Goal: Check status: Check status

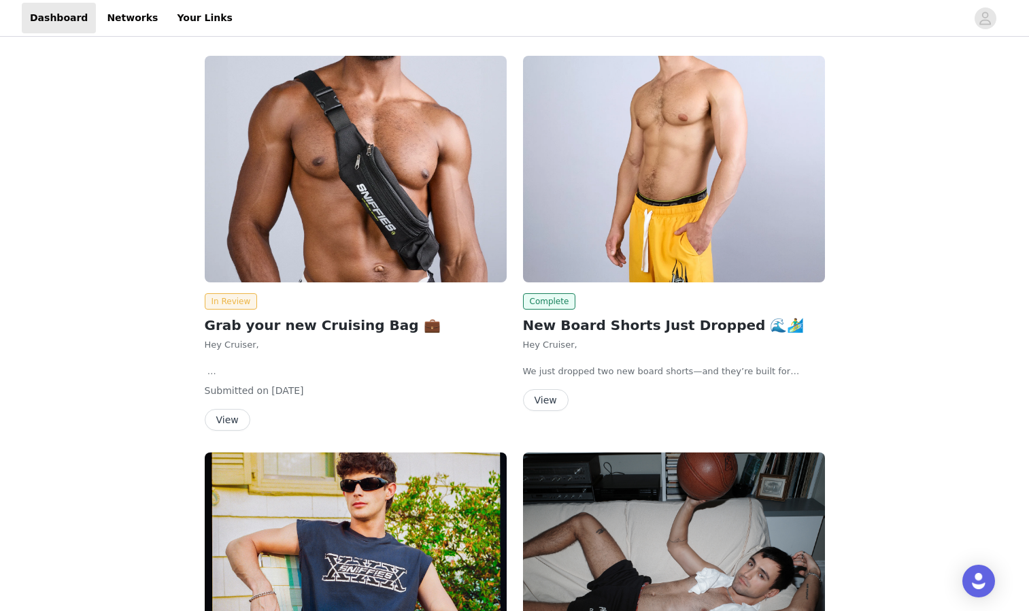
click at [227, 418] on button "View" at bounding box center [228, 420] width 46 height 22
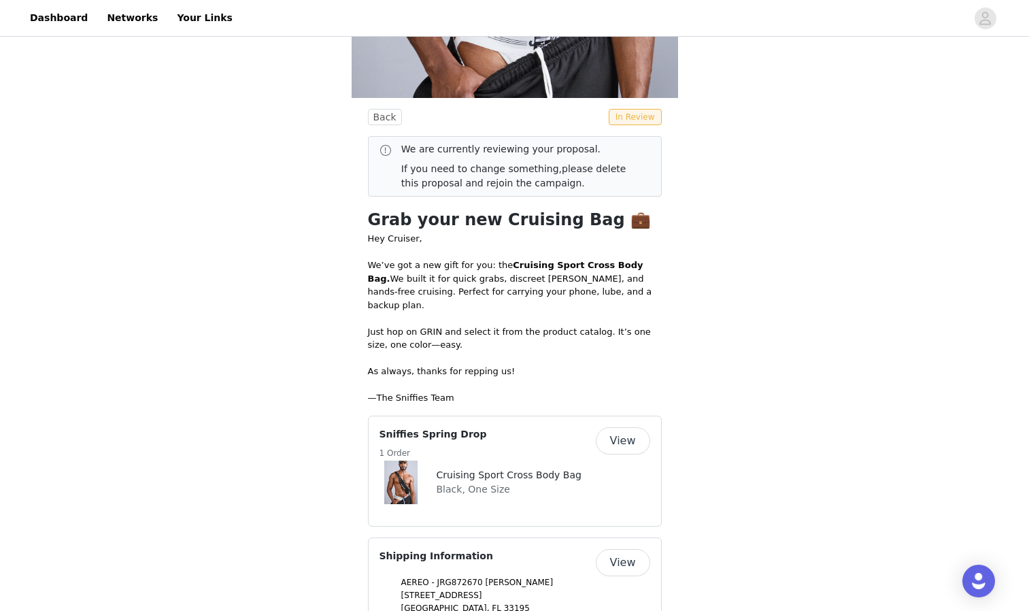
scroll to position [404, 0]
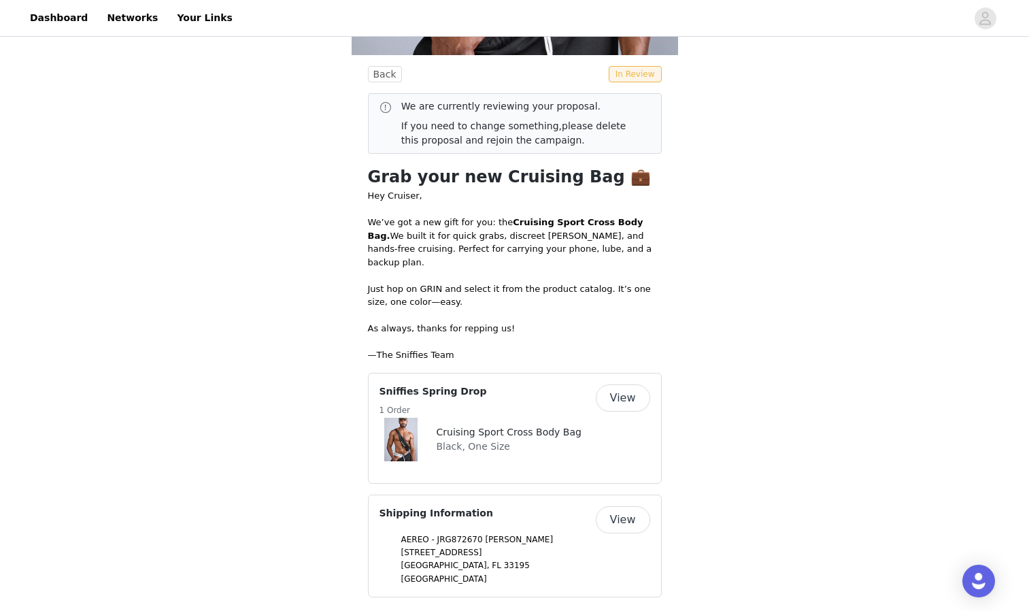
drag, startPoint x: 637, startPoint y: 510, endPoint x: 633, endPoint y: 384, distance: 126.6
click at [637, 510] on button "View" at bounding box center [623, 519] width 54 height 27
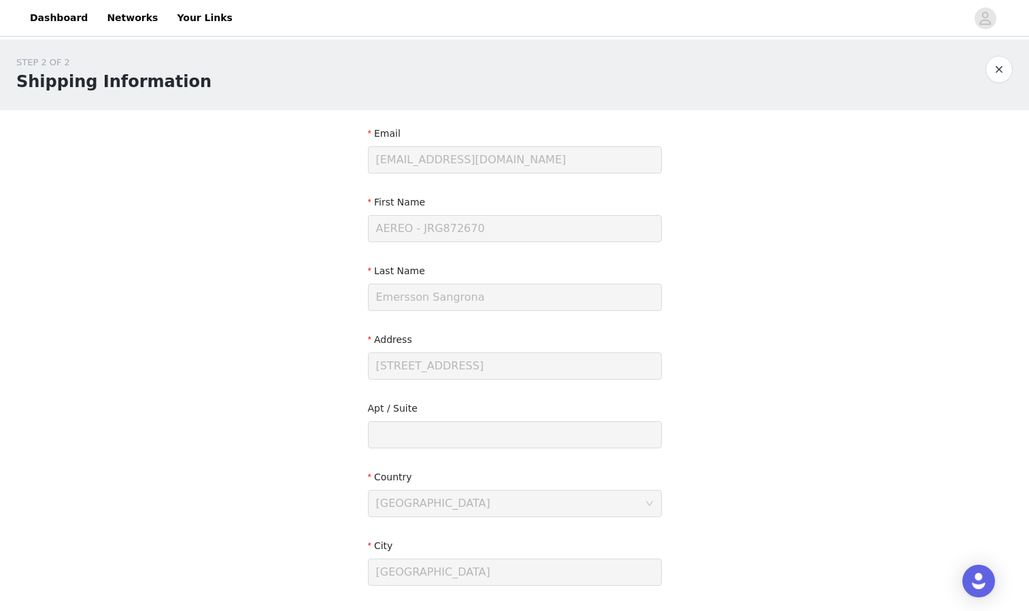
click at [1000, 74] on button "button" at bounding box center [999, 69] width 27 height 27
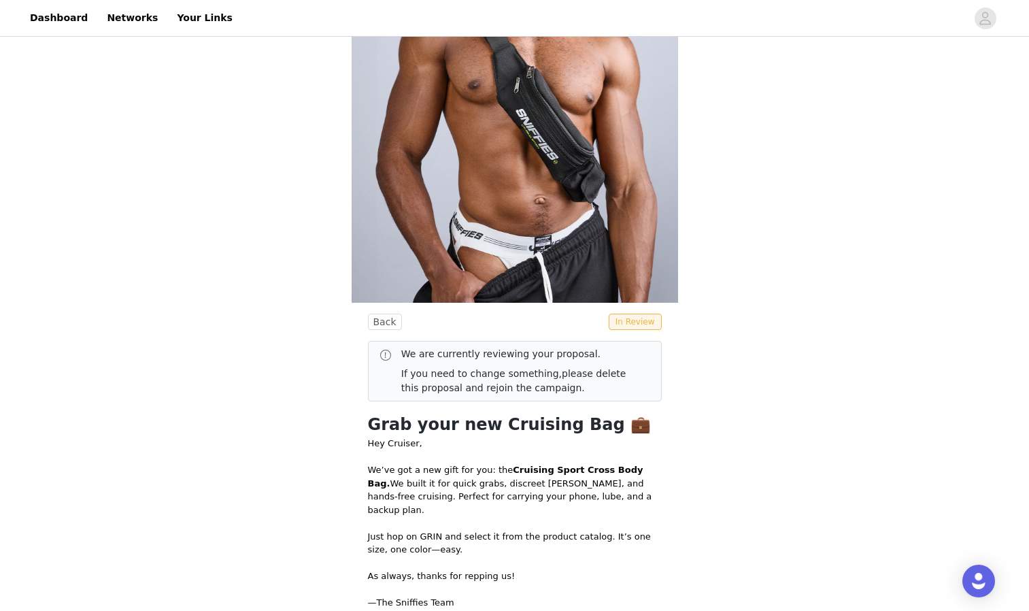
scroll to position [404, 0]
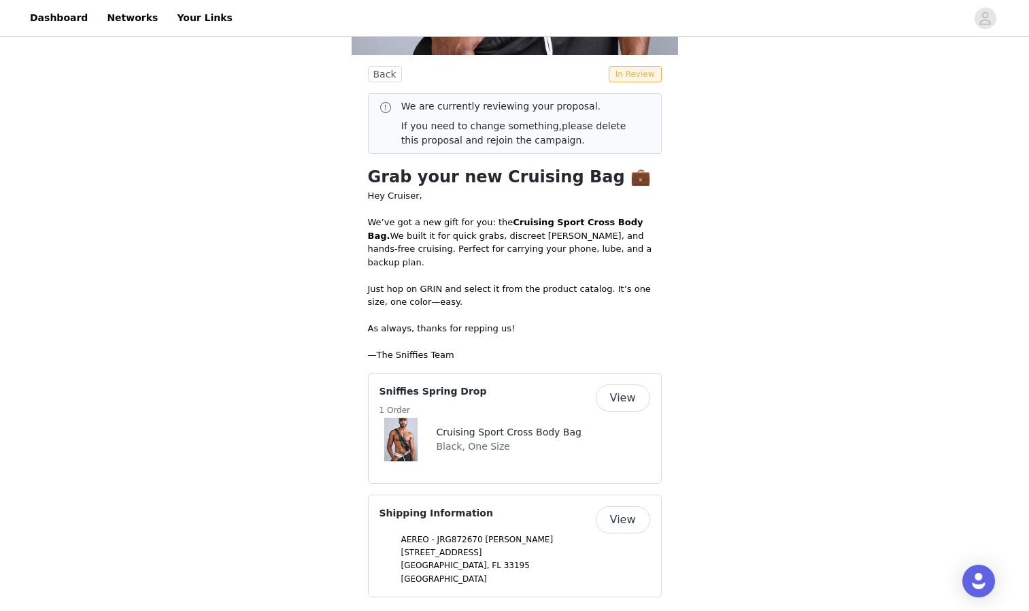
click at [629, 386] on button "View" at bounding box center [623, 397] width 54 height 27
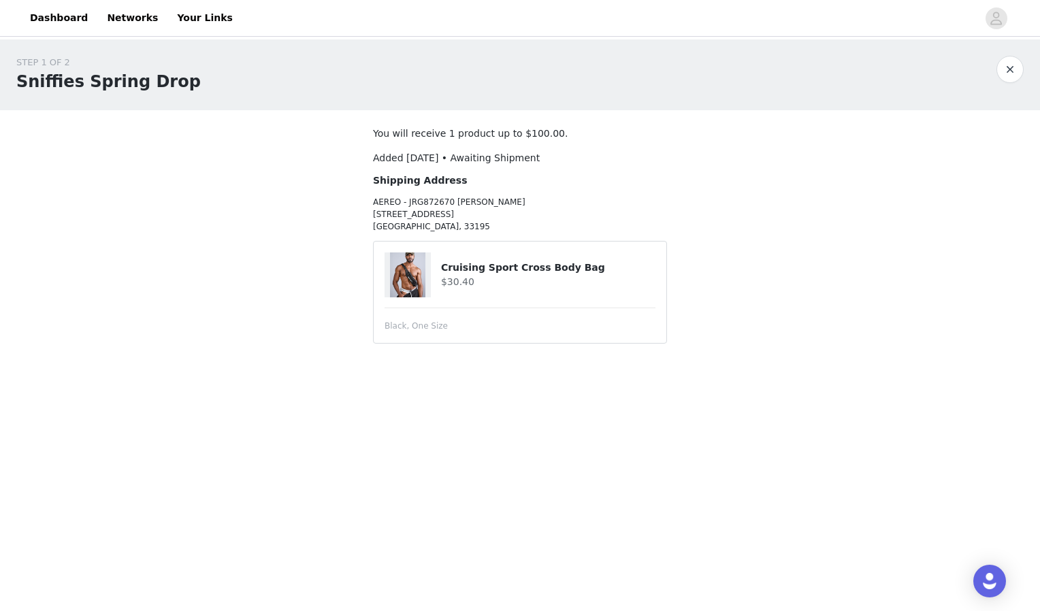
drag, startPoint x: 939, startPoint y: 0, endPoint x: 828, endPoint y: 308, distance: 326.9
click at [828, 308] on div "STEP 1 OF 2 Sniffies Spring Drop You will receive 1 product up to $100.00. Adde…" at bounding box center [520, 206] width 1040 height 334
click at [412, 332] on article "Cruising Sport Cross Body Bag $30.40 Black, One Size" at bounding box center [520, 292] width 294 height 103
click at [412, 331] on span "Black, One Size" at bounding box center [415, 326] width 63 height 12
drag, startPoint x: 412, startPoint y: 331, endPoint x: 423, endPoint y: 316, distance: 18.5
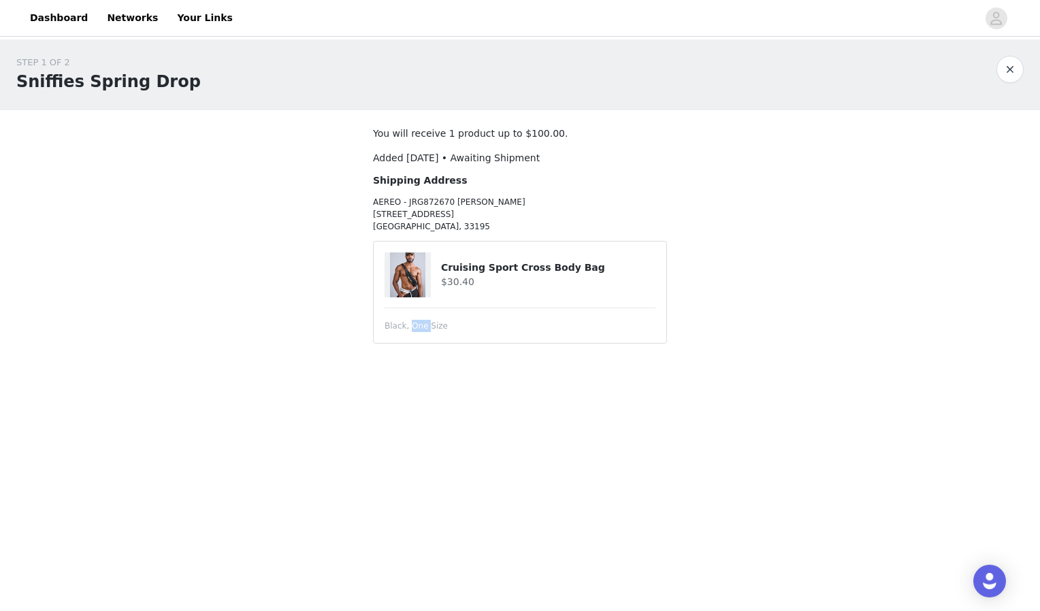
click at [418, 327] on span "Black, One Size" at bounding box center [415, 326] width 63 height 12
click at [437, 197] on p "AEREO - JRG872670 [PERSON_NAME] [STREET_ADDRESS]" at bounding box center [520, 214] width 294 height 37
click at [437, 190] on div "Added [DATE] • Awaiting Shipment Shipping Address AEREO - JRG872670 Emersson Sa…" at bounding box center [520, 192] width 294 height 82
drag, startPoint x: 472, startPoint y: 235, endPoint x: 381, endPoint y: 161, distance: 117.1
click at [381, 163] on div "Added [DATE] • Awaiting Shipment Shipping Address AEREO - JRG872670 Emersson Sa…" at bounding box center [520, 192] width 294 height 82
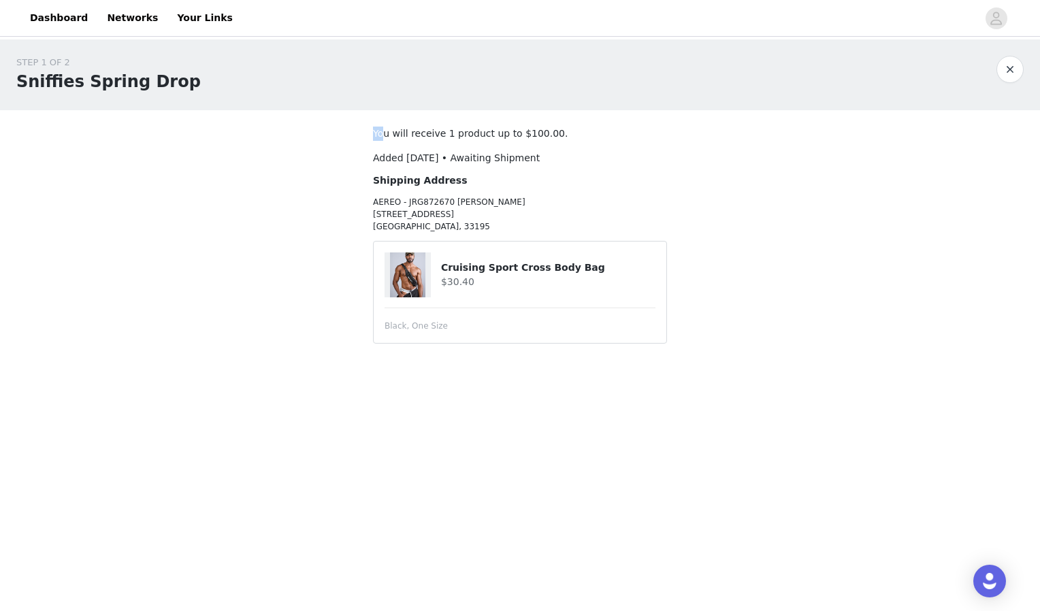
drag, startPoint x: 381, startPoint y: 161, endPoint x: 371, endPoint y: 133, distance: 29.7
click at [371, 133] on section "You will receive 1 product up to $100.00. Added [DATE] • Awaiting Shipment Ship…" at bounding box center [519, 241] width 327 height 263
drag, startPoint x: 371, startPoint y: 133, endPoint x: 403, endPoint y: 139, distance: 32.4
click at [403, 139] on p "You will receive 1 product up to $100.00." at bounding box center [520, 134] width 294 height 14
click at [406, 137] on p "You will receive 1 product up to $100.00." at bounding box center [520, 134] width 294 height 14
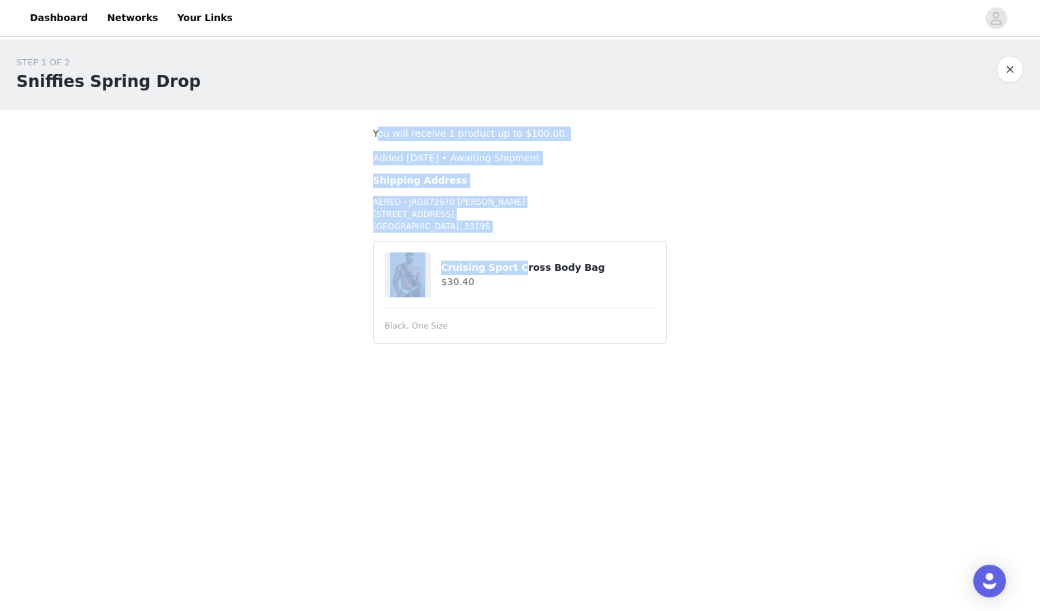
drag, startPoint x: 378, startPoint y: 131, endPoint x: 509, endPoint y: 244, distance: 172.2
click at [509, 244] on section "You will receive 1 product up to $100.00. Added [DATE] • Awaiting Shipment Ship…" at bounding box center [519, 241] width 327 height 263
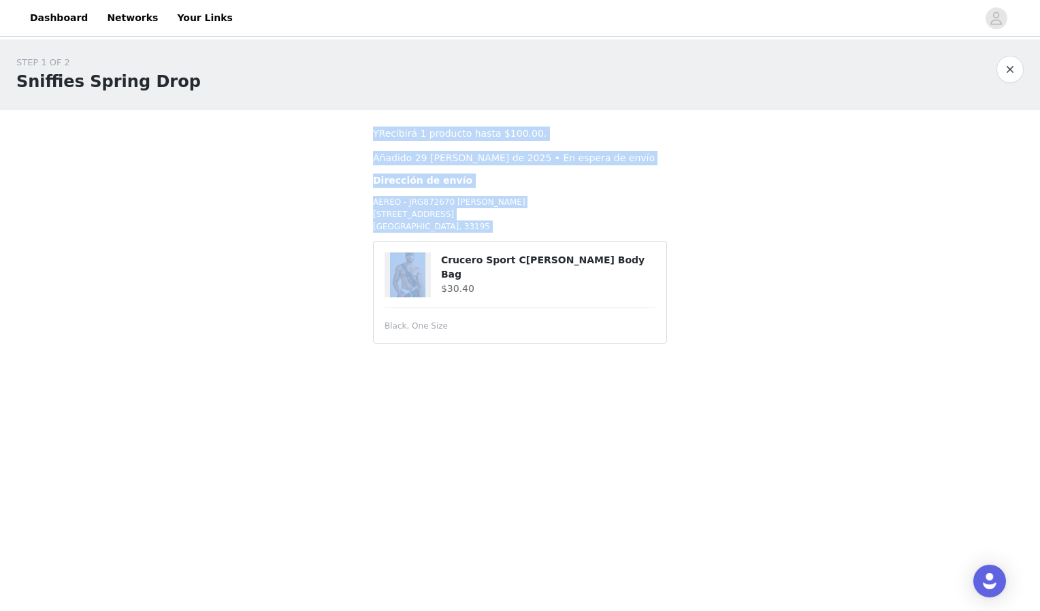
click at [563, 152] on span "Añadido 29 [PERSON_NAME] de 2025 • En espera de envío" at bounding box center [514, 157] width 282 height 11
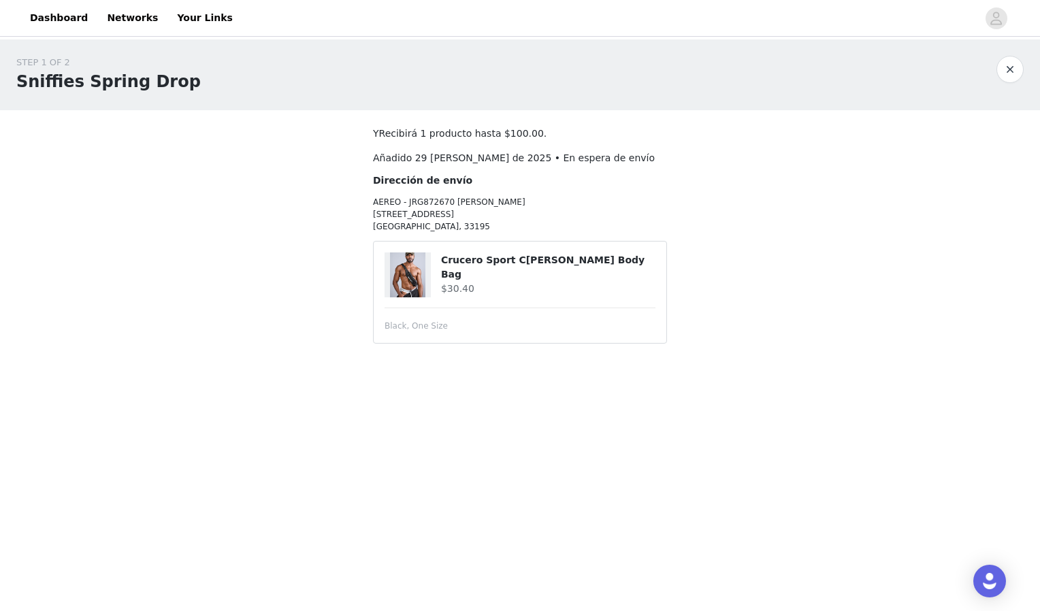
click at [586, 161] on span "Añadido 29 [PERSON_NAME] de 2025 • En espera de envío" at bounding box center [514, 157] width 282 height 11
click at [1010, 70] on button "button" at bounding box center [1009, 69] width 27 height 27
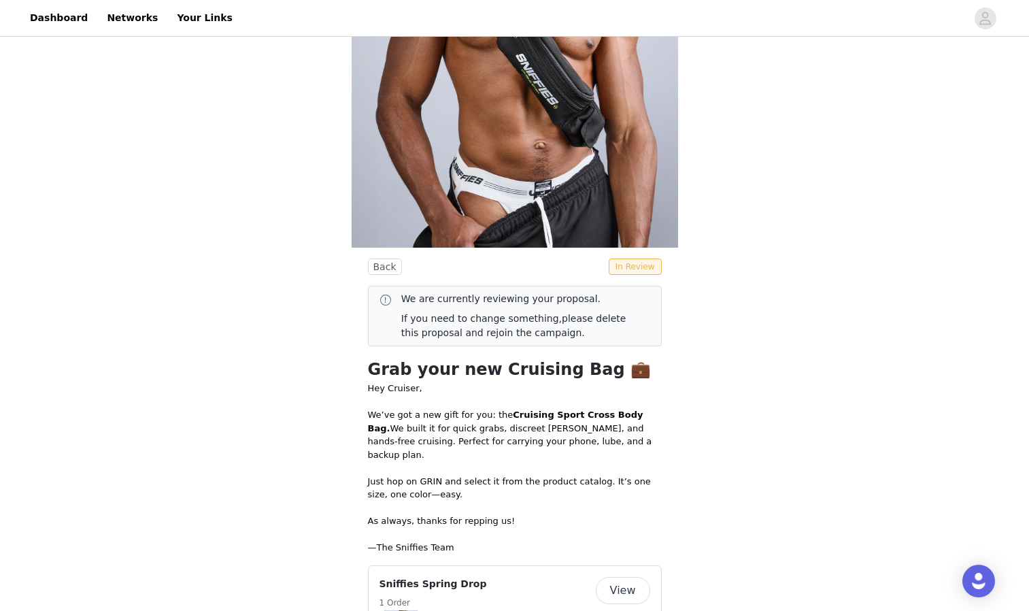
scroll to position [200, 0]
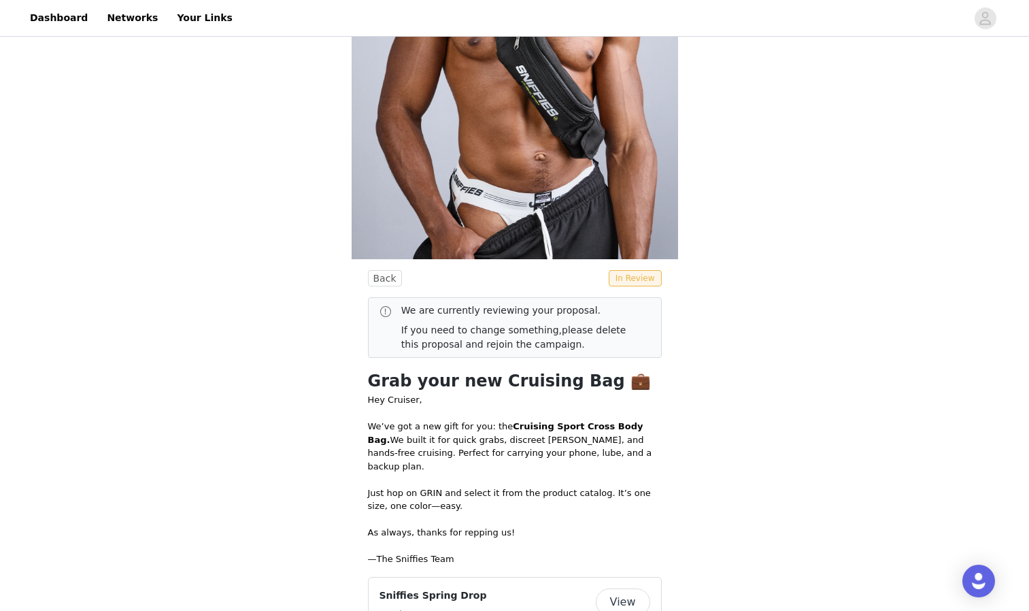
drag, startPoint x: 565, startPoint y: 352, endPoint x: 399, endPoint y: 309, distance: 171.6
click at [399, 309] on div "We are currently reviewing your proposal. If you need to change something, plea…" at bounding box center [515, 327] width 294 height 61
drag, startPoint x: 399, startPoint y: 309, endPoint x: 411, endPoint y: 309, distance: 11.6
click at [522, 346] on p "Si necesita cambiar algo, elimine esta propuesta y vuelva a unirse a la [PERSON…" at bounding box center [520, 337] width 238 height 29
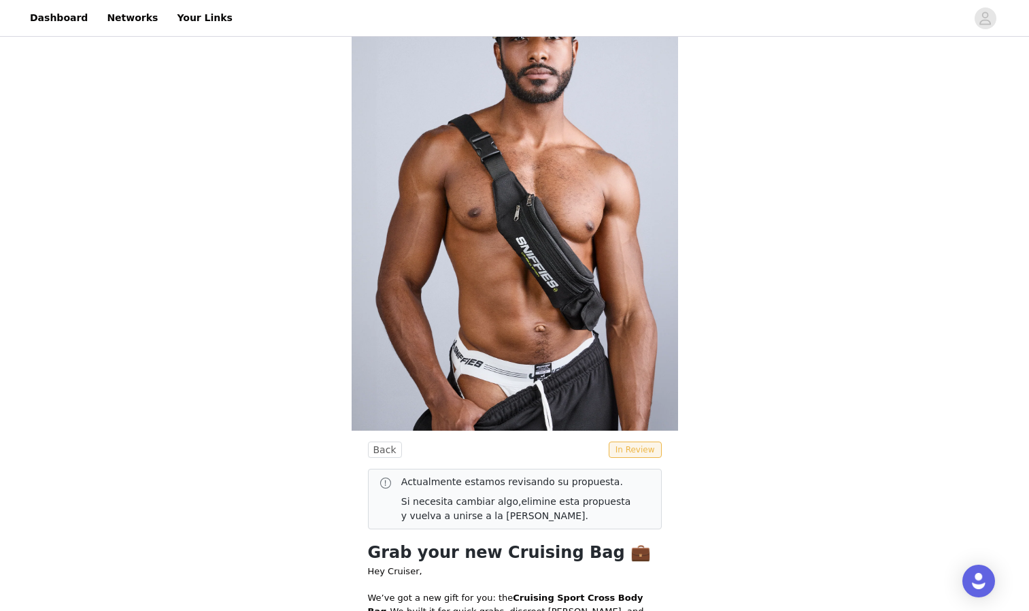
scroll to position [0, 0]
